Goal: Task Accomplishment & Management: Complete application form

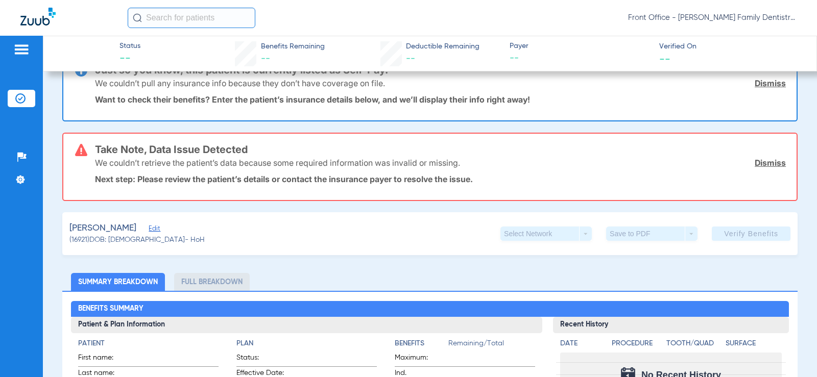
scroll to position [51, 0]
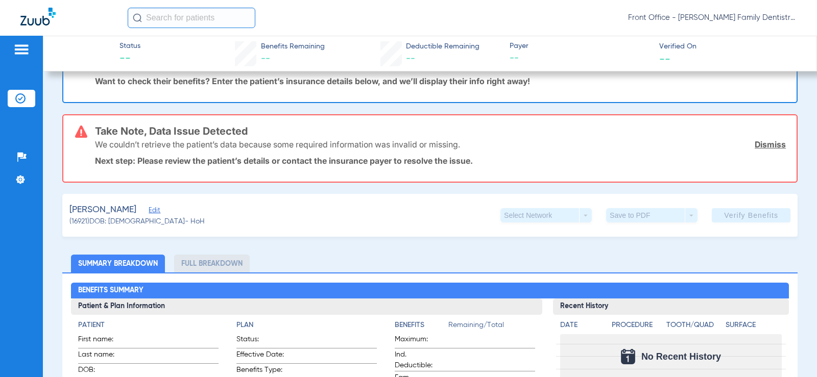
click at [151, 209] on span "Edit" at bounding box center [153, 212] width 9 height 10
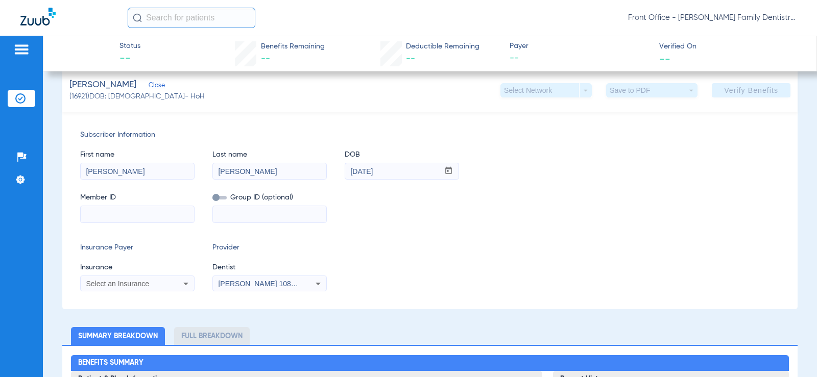
scroll to position [204, 0]
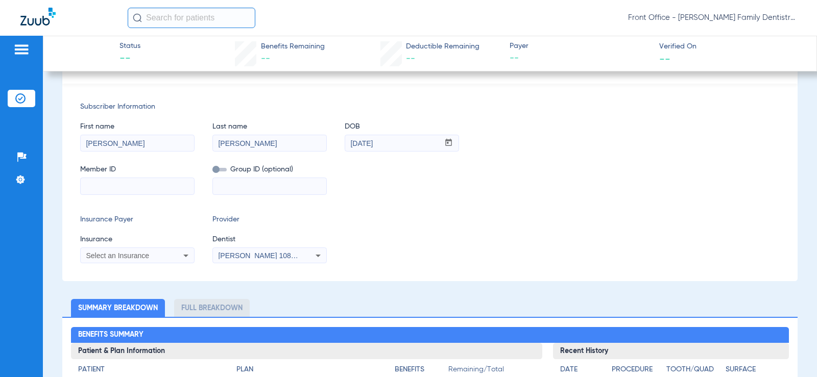
click at [154, 184] on input at bounding box center [137, 186] width 113 height 16
type input "924144225"
click at [127, 256] on span "Select an Insurance" at bounding box center [117, 256] width 63 height 8
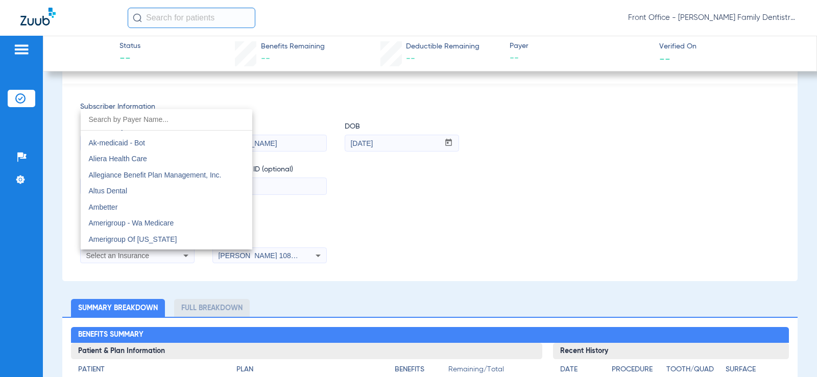
scroll to position [357, 0]
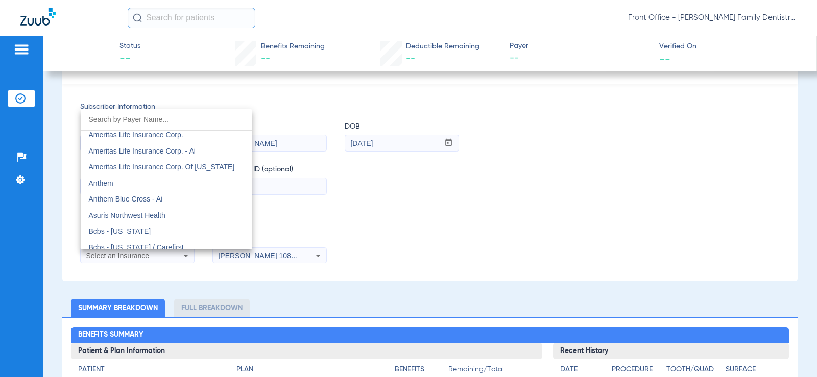
click at [136, 122] on input "dropdown search" at bounding box center [167, 119] width 172 height 21
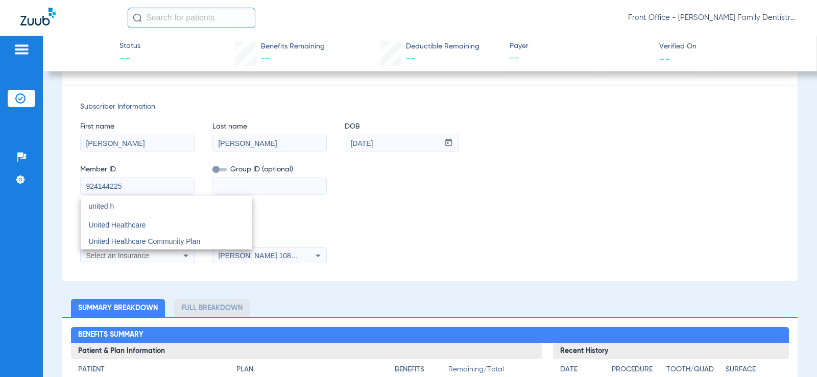
scroll to position [0, 0]
type input "united hea"
click at [147, 222] on mat-option "United Healthcare" at bounding box center [167, 225] width 172 height 16
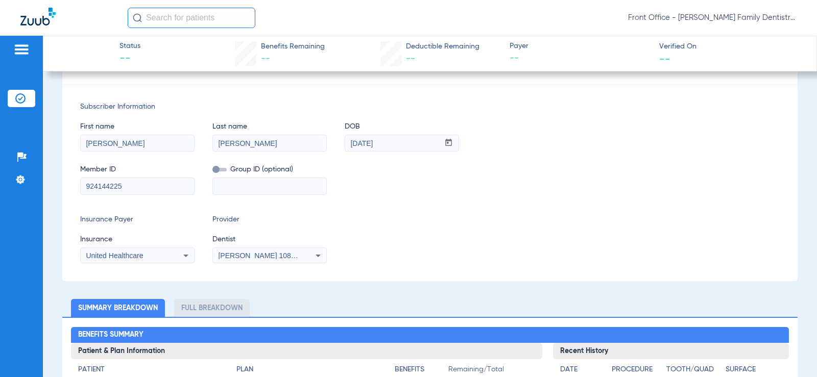
click at [267, 255] on span "[PERSON_NAME] 1083226609" at bounding box center [268, 256] width 101 height 8
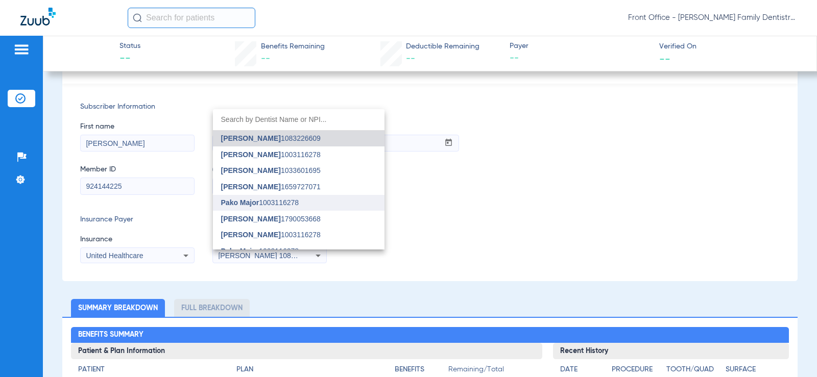
click at [314, 199] on mat-option "Pako Major 1003116278" at bounding box center [299, 203] width 172 height 16
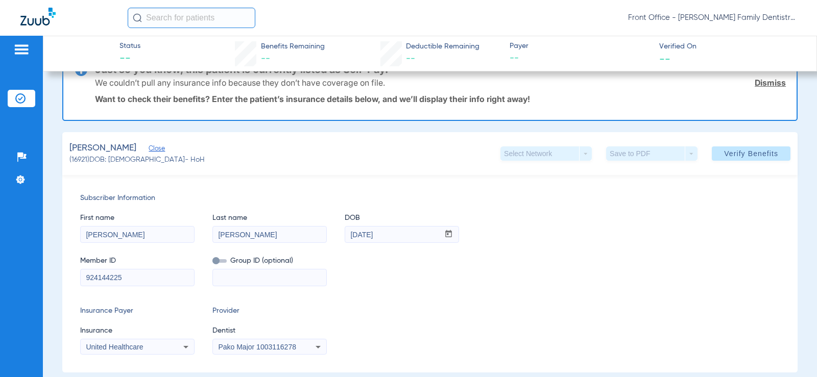
scroll to position [51, 0]
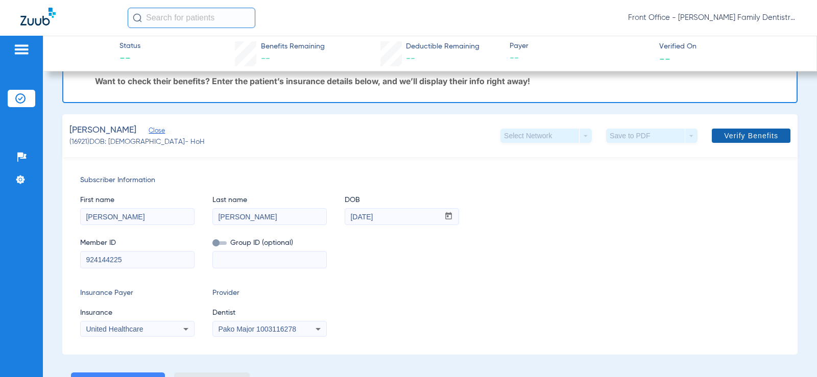
click at [716, 139] on span at bounding box center [751, 136] width 79 height 25
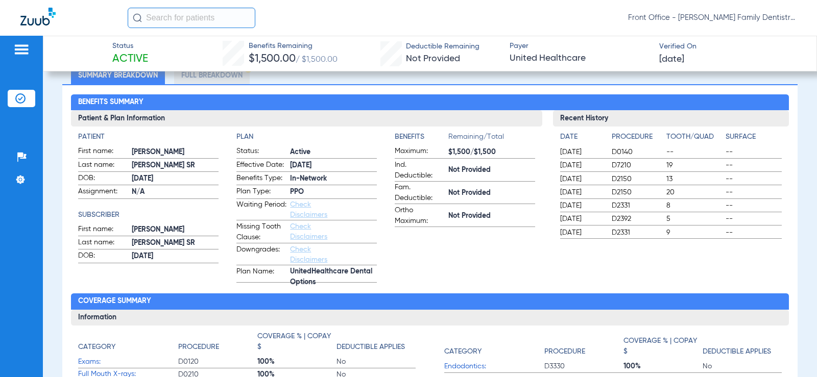
scroll to position [204, 0]
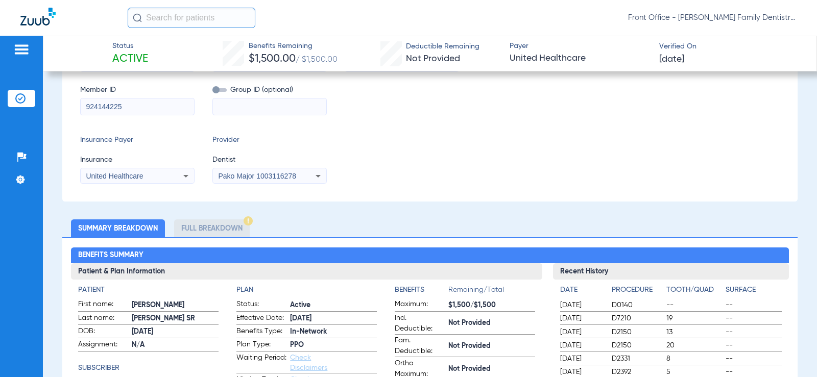
click at [202, 226] on li "Full Breakdown" at bounding box center [212, 229] width 76 height 18
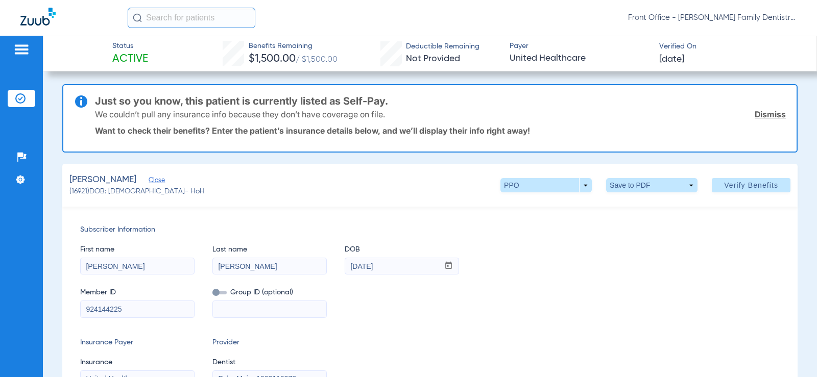
scroll to position [0, 0]
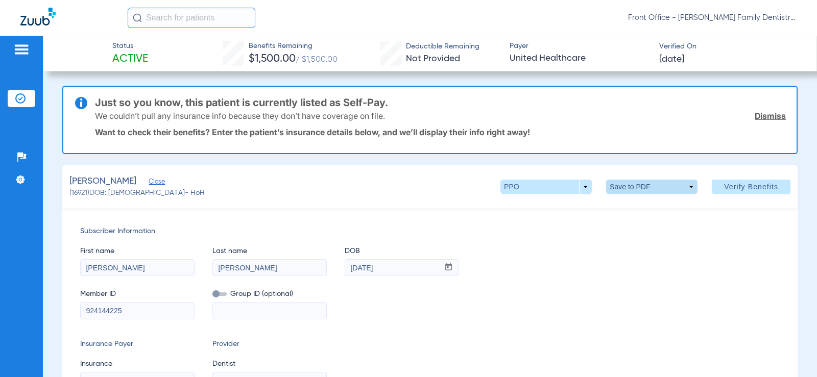
click at [645, 185] on span at bounding box center [652, 187] width 25 height 25
click at [643, 208] on span "Save to PDF" at bounding box center [647, 207] width 40 height 7
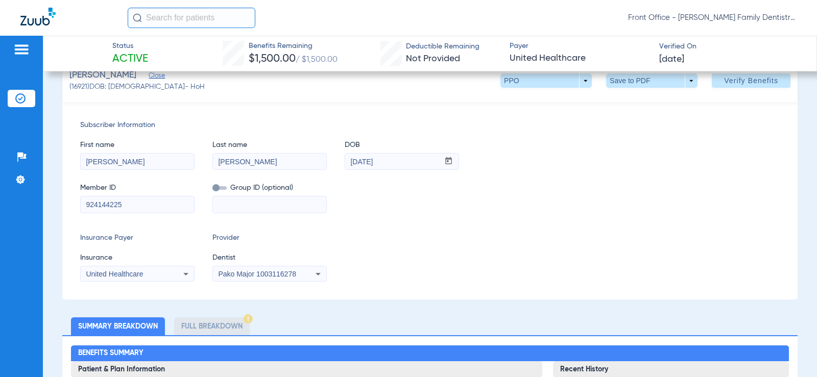
scroll to position [102, 0]
